Goal: Task Accomplishment & Management: Manage account settings

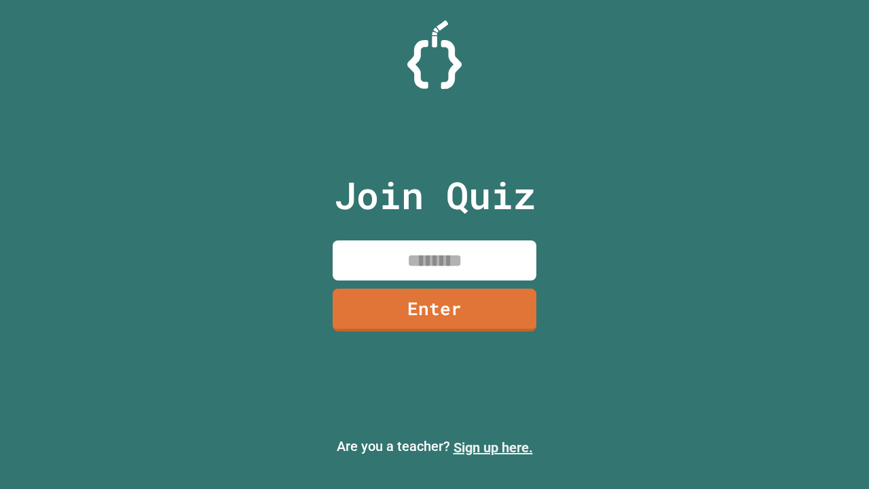
click at [493, 448] on link "Sign up here." at bounding box center [493, 447] width 79 height 16
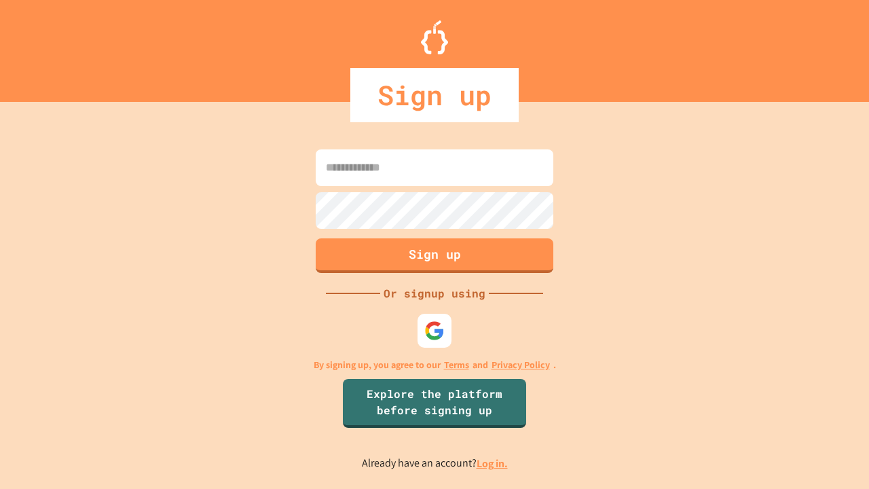
click at [493, 463] on link "Log in." at bounding box center [492, 463] width 31 height 14
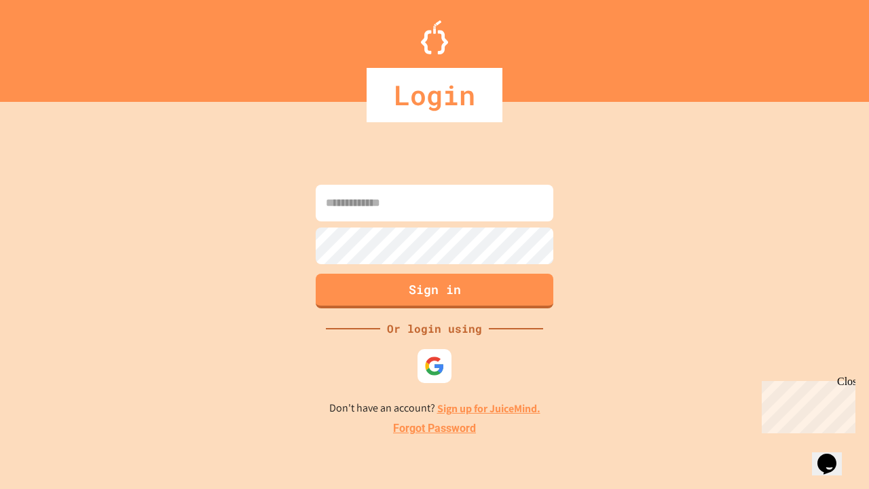
click at [435, 429] on link "Forgot Password" at bounding box center [434, 428] width 83 height 16
